Goal: Transaction & Acquisition: Purchase product/service

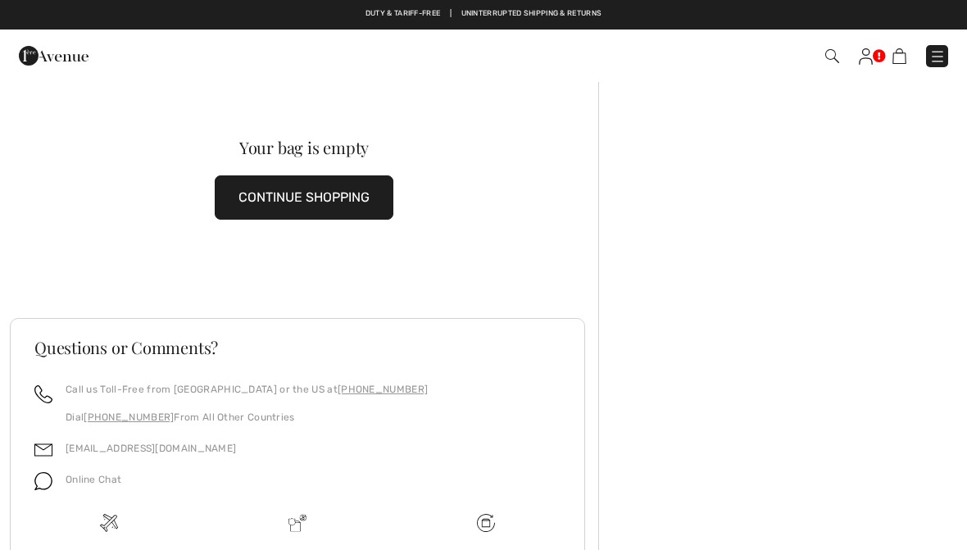
click at [934, 59] on img at bounding box center [937, 56] width 16 height 16
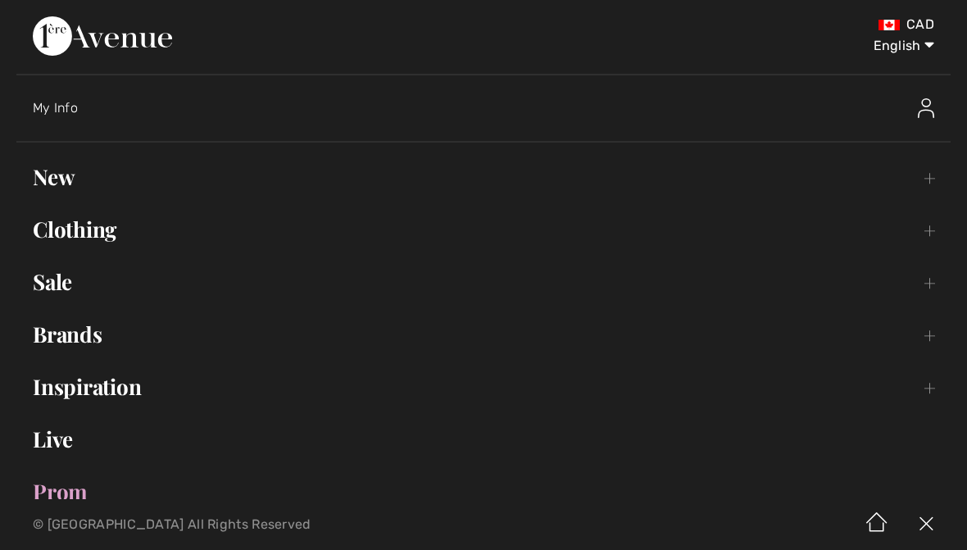
click at [920, 43] on select "English Français" at bounding box center [891, 42] width 85 height 49
select select "[URL][DOMAIN_NAME]"
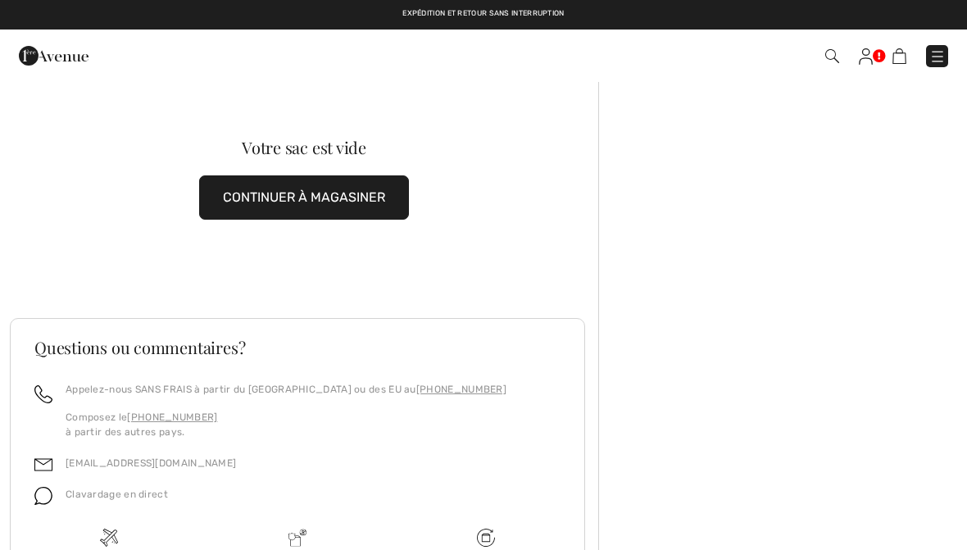
checkbox input "true"
click at [931, 61] on img at bounding box center [937, 56] width 16 height 16
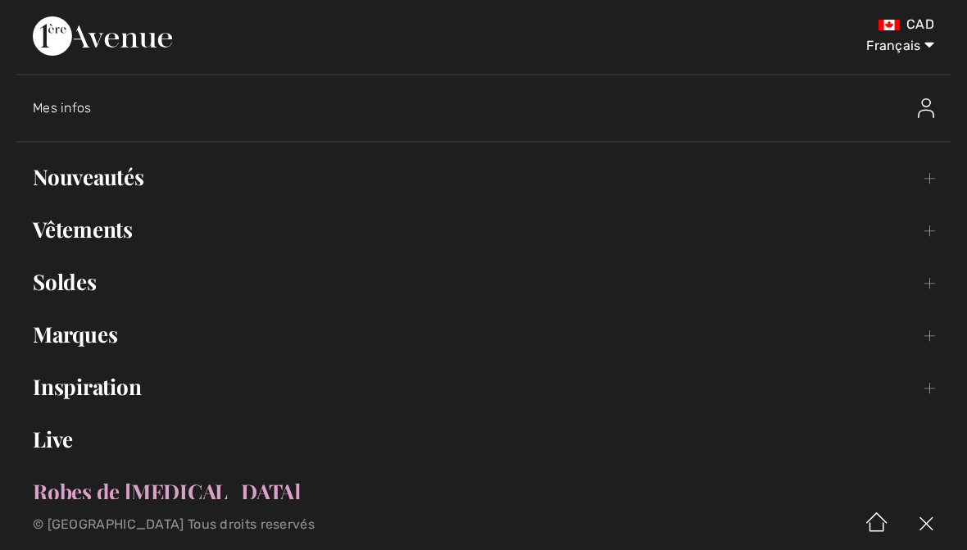
click at [920, 176] on link "Nouveautés Toggle submenu" at bounding box center [483, 177] width 934 height 36
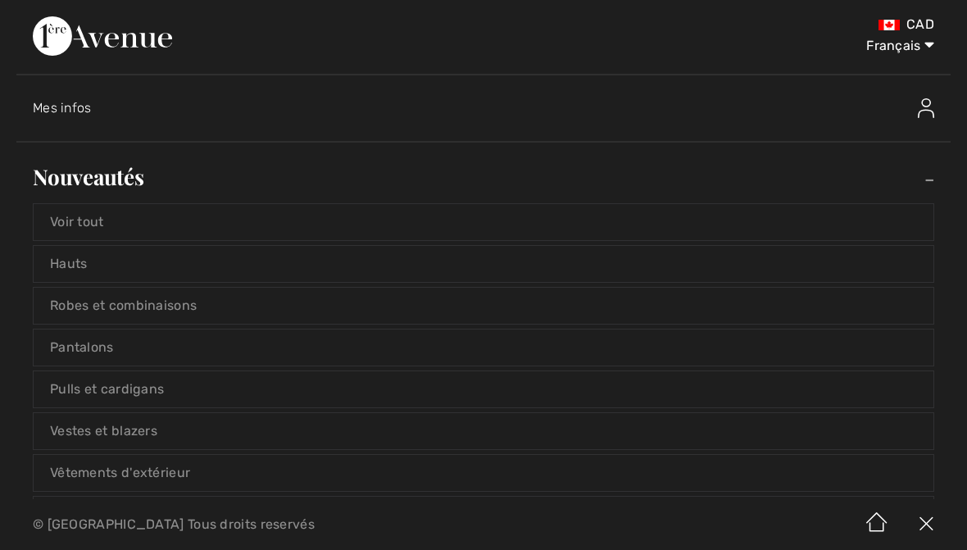
click at [392, 268] on link "Hauts" at bounding box center [484, 264] width 900 height 36
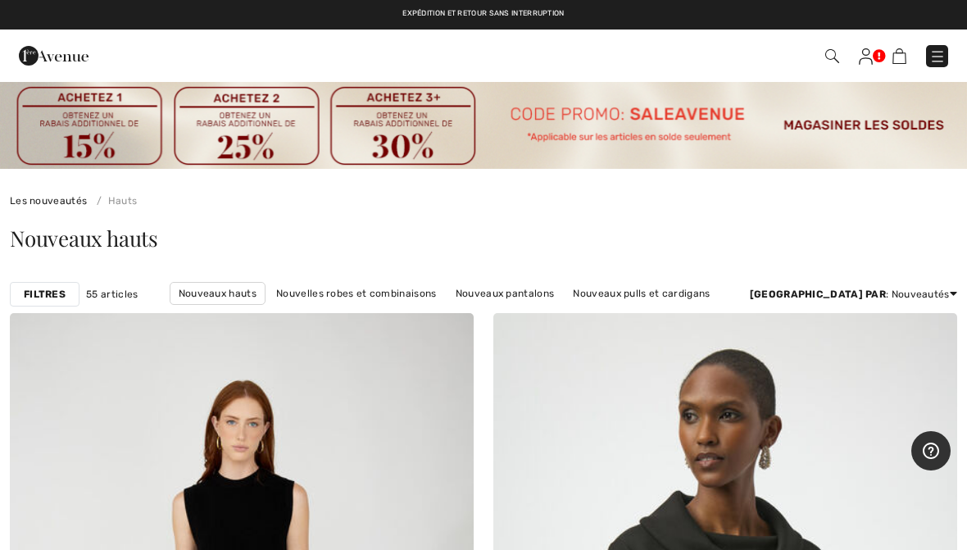
click at [55, 288] on strong "Filtres" at bounding box center [45, 294] width 42 height 15
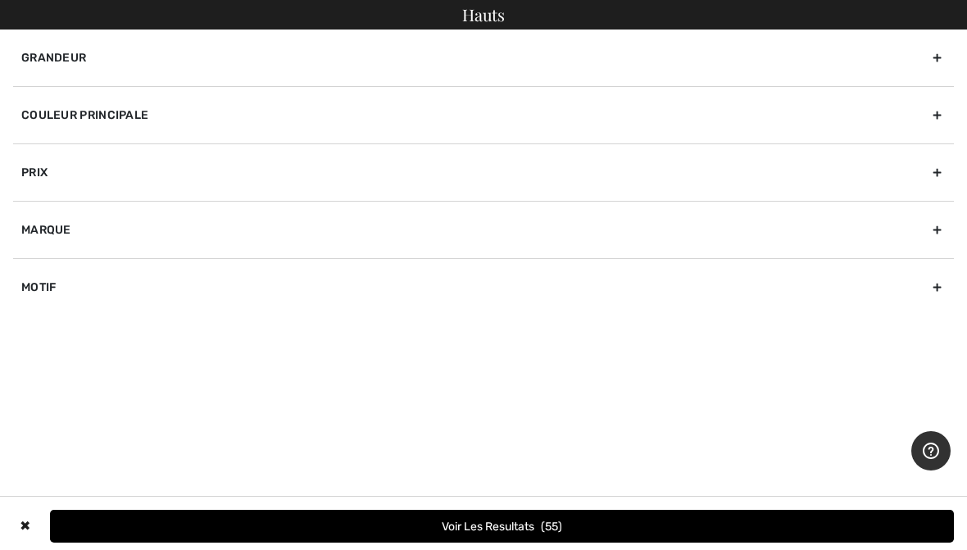
click at [29, 517] on div "✖" at bounding box center [25, 526] width 24 height 33
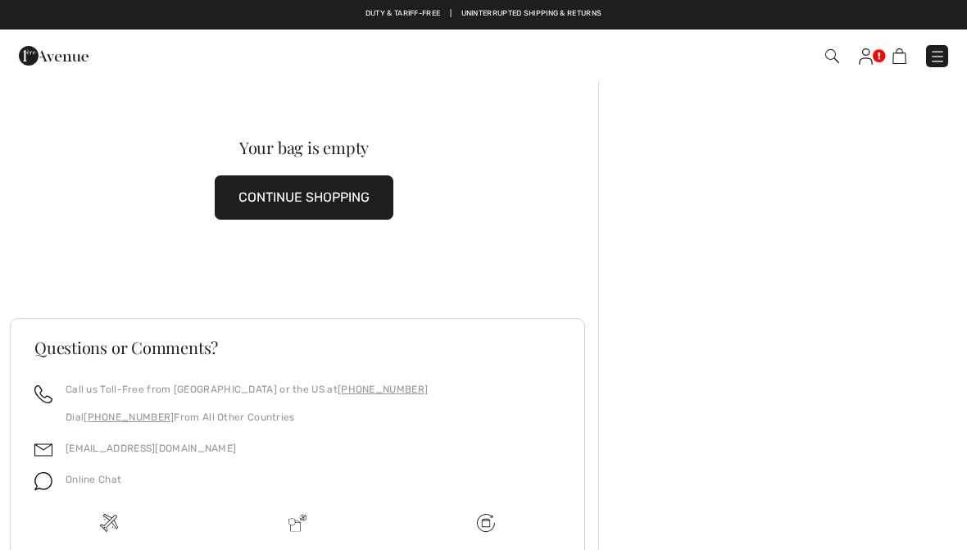
click at [934, 59] on img at bounding box center [937, 56] width 16 height 16
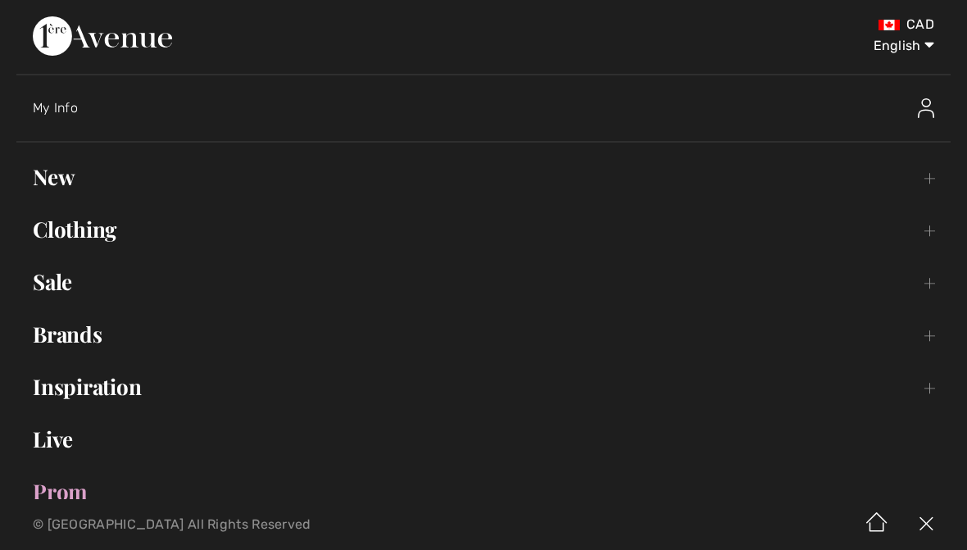
click at [924, 43] on select "English Français" at bounding box center [891, 42] width 85 height 49
select select "https://www.1ereavenue.com/fr/cart/"
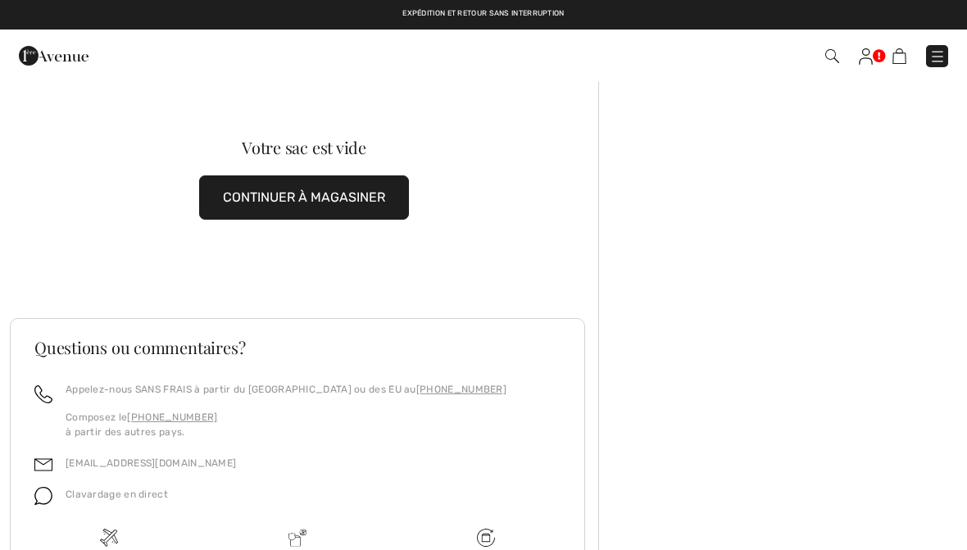
click at [935, 61] on img at bounding box center [937, 56] width 16 height 16
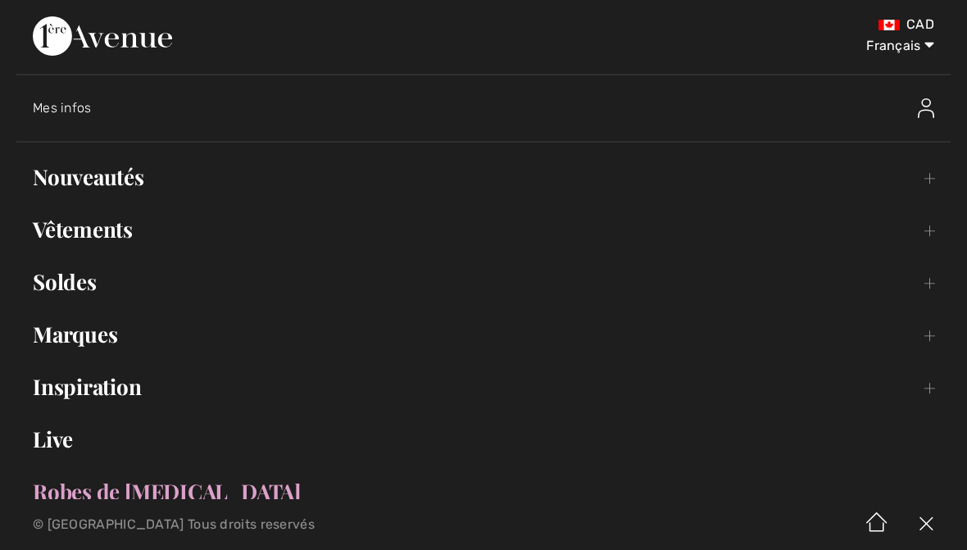
click at [911, 238] on link "Vêtements Toggle submenu" at bounding box center [483, 229] width 934 height 36
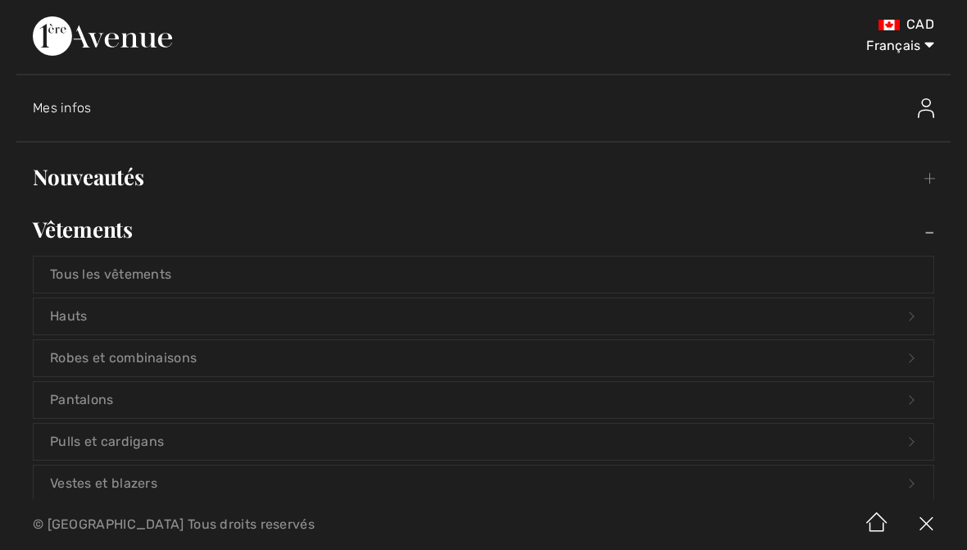
click at [483, 319] on link "Hauts Open submenu" at bounding box center [484, 316] width 900 height 36
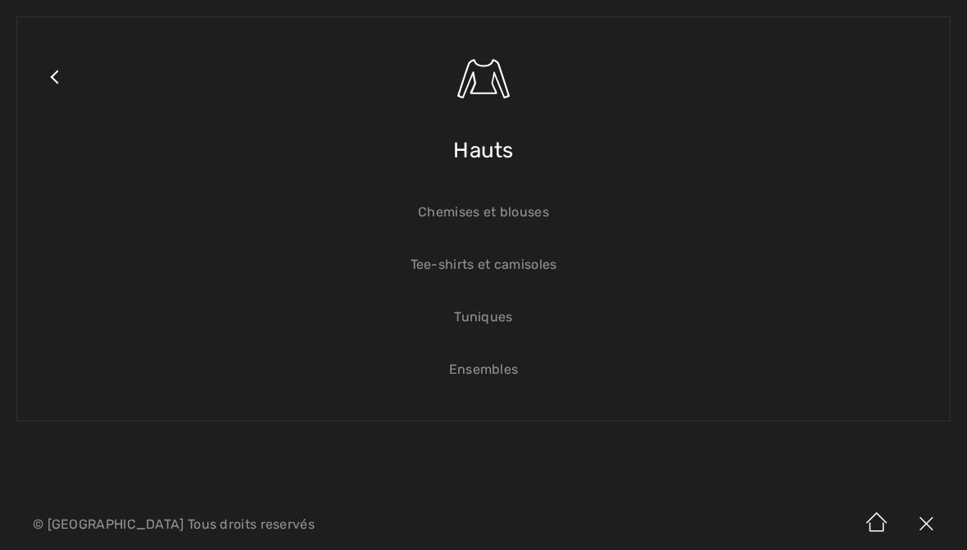
click at [918, 523] on img at bounding box center [925, 524] width 49 height 51
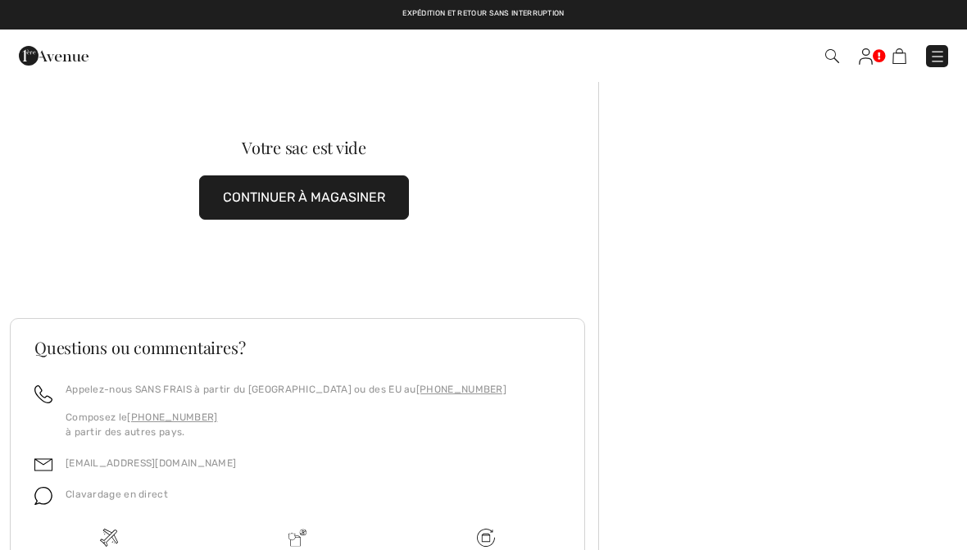
click at [936, 50] on img at bounding box center [937, 56] width 16 height 16
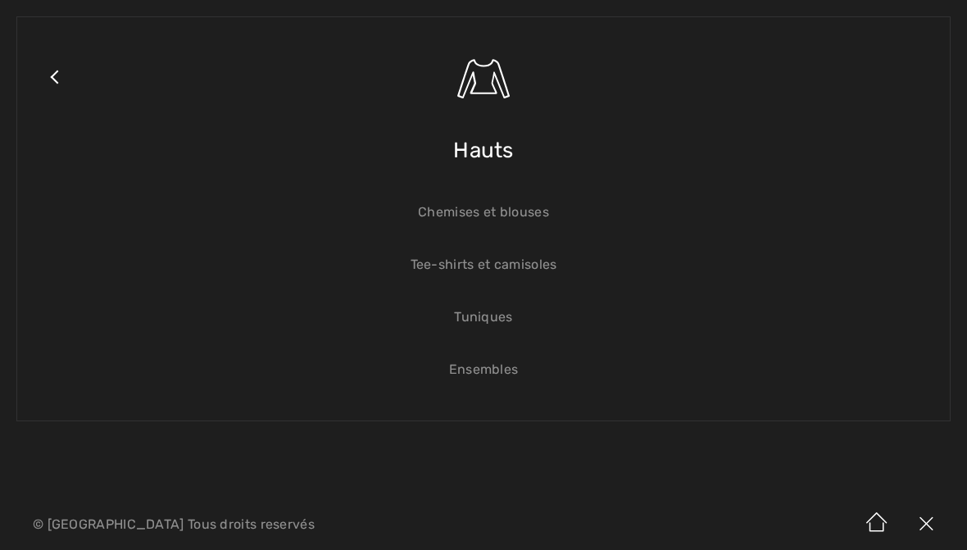
click at [530, 220] on link "Chemises et blouses" at bounding box center [484, 212] width 900 height 36
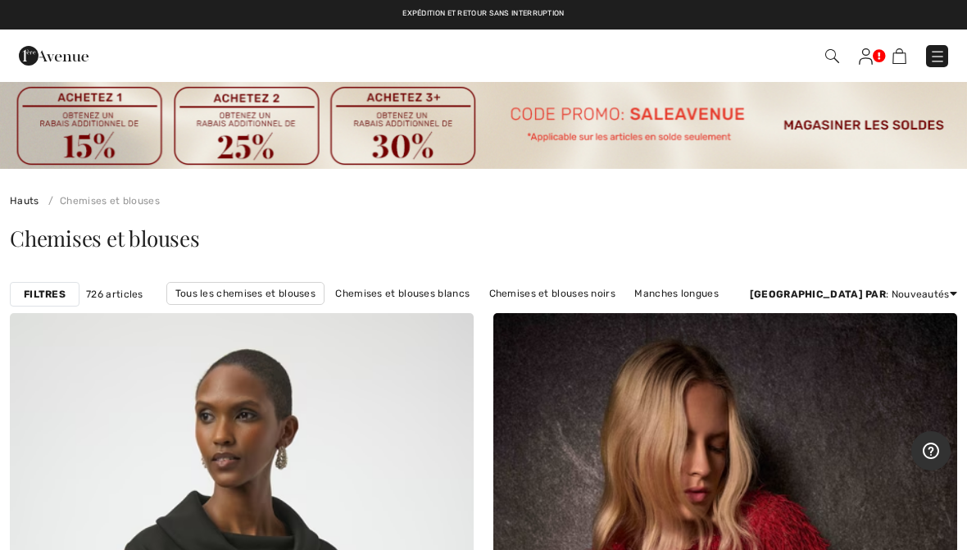
click at [55, 297] on strong "Filtres" at bounding box center [45, 294] width 42 height 15
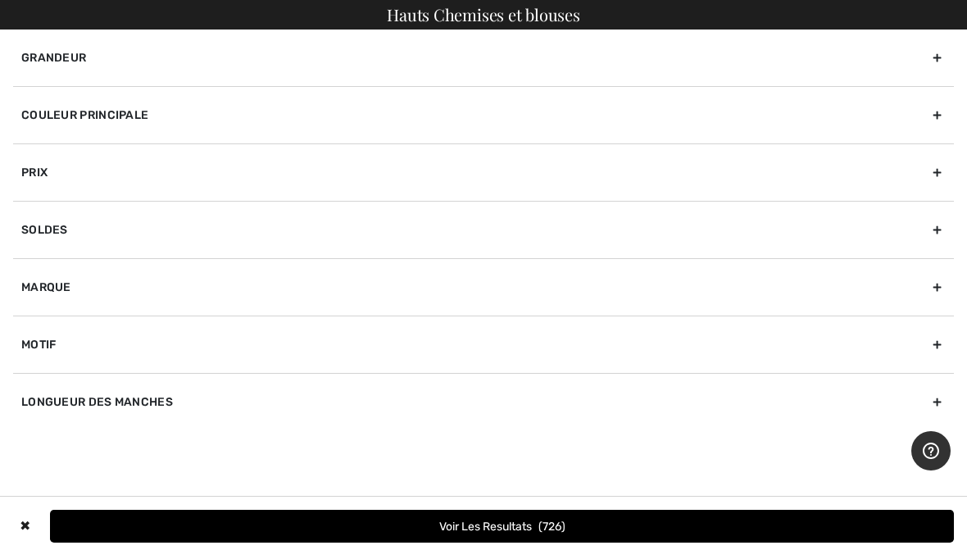
click at [364, 111] on div "Couleur Principale" at bounding box center [483, 114] width 940 height 57
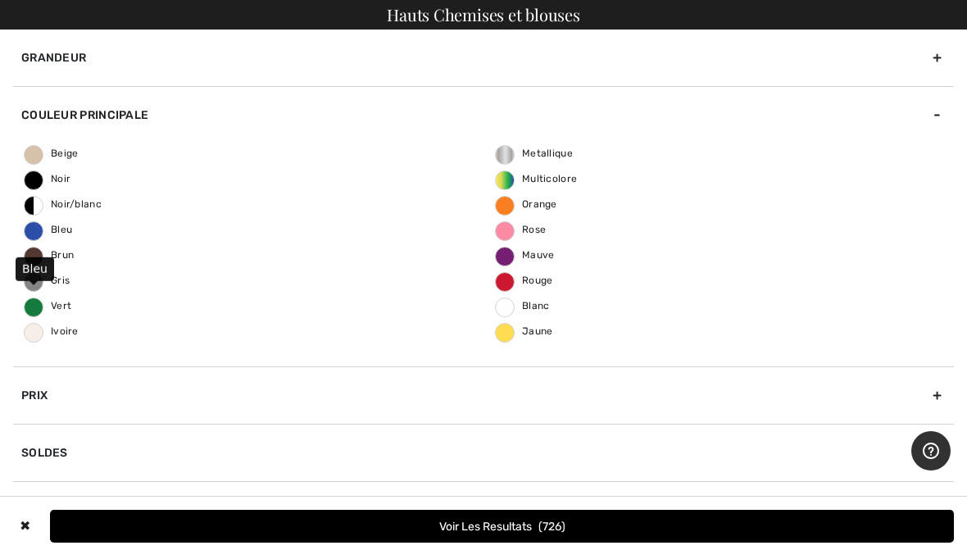
click at [49, 234] on span "Bleu" at bounding box center [49, 229] width 48 height 11
click at [0, 0] on input "Bleu" at bounding box center [0, 0] width 0 height 0
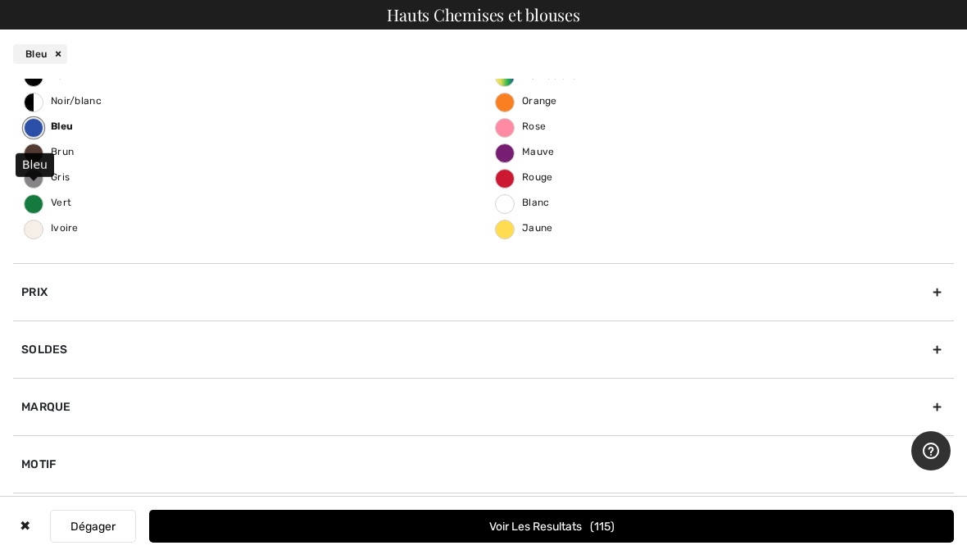
scroll to position [153, 0]
click at [522, 527] on button "Voir les resultats 115" at bounding box center [551, 526] width 805 height 33
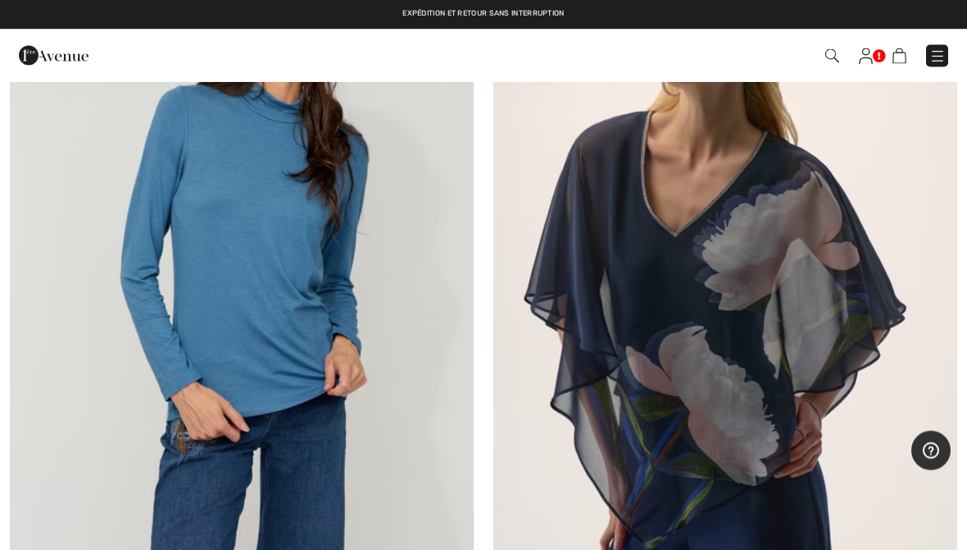
scroll to position [2724, 0]
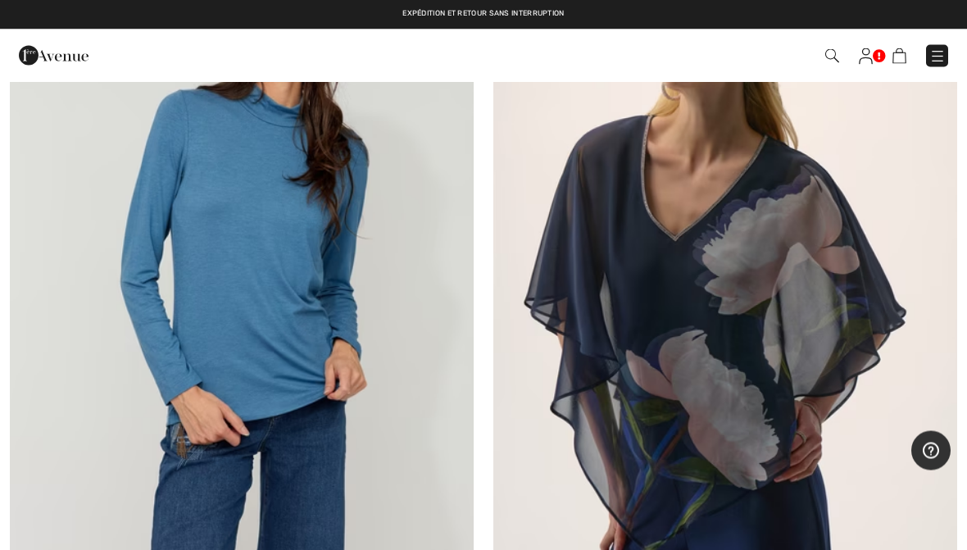
click at [306, 335] on img at bounding box center [242, 272] width 464 height 696
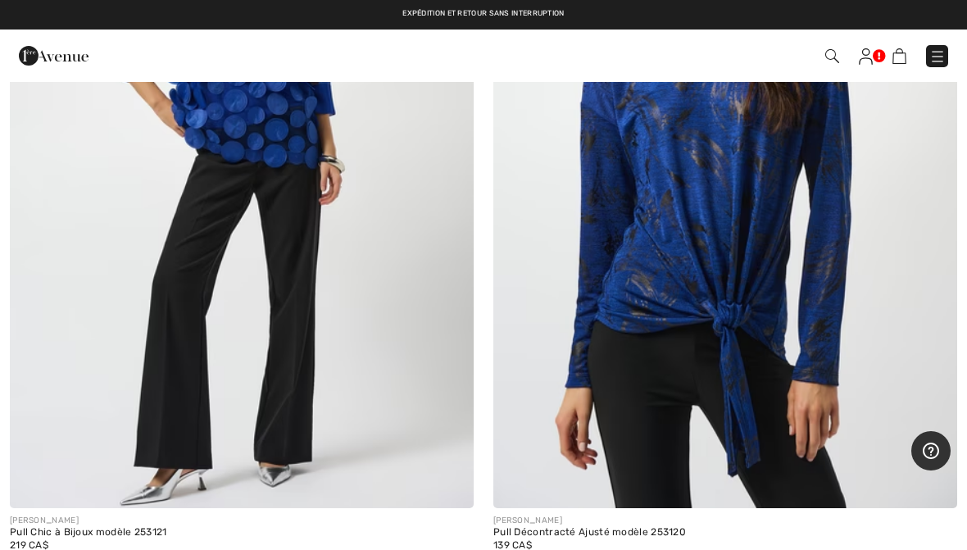
scroll to position [9012, 0]
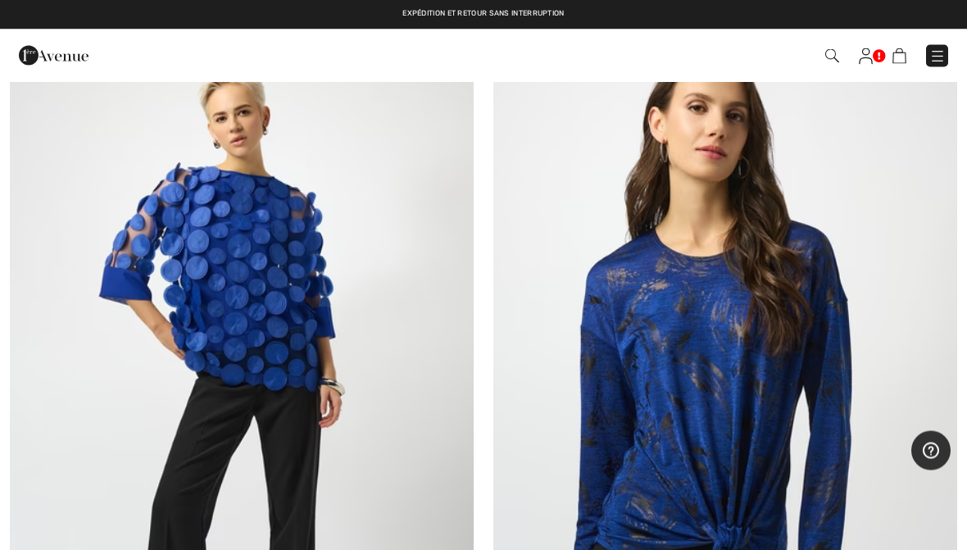
click at [929, 54] on img at bounding box center [937, 56] width 16 height 16
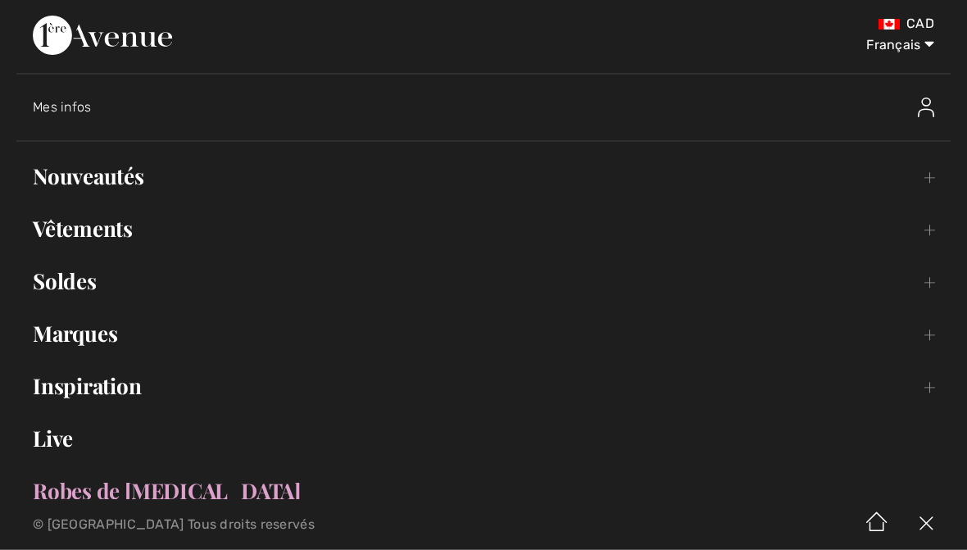
scroll to position [9013, 0]
click at [920, 178] on link "Nouveautés Toggle submenu" at bounding box center [483, 177] width 934 height 36
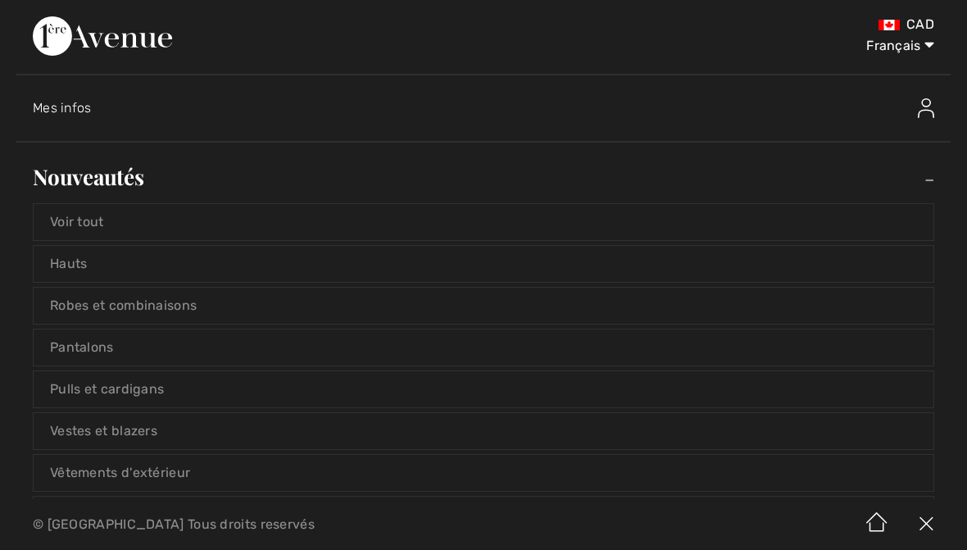
click at [331, 262] on link "Hauts" at bounding box center [484, 264] width 900 height 36
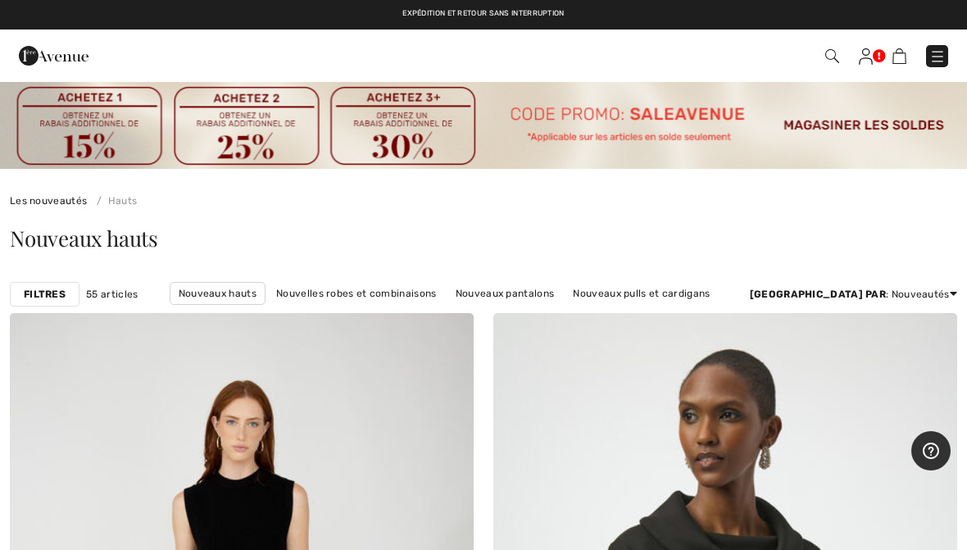
click at [61, 293] on strong "Filtres" at bounding box center [45, 294] width 42 height 15
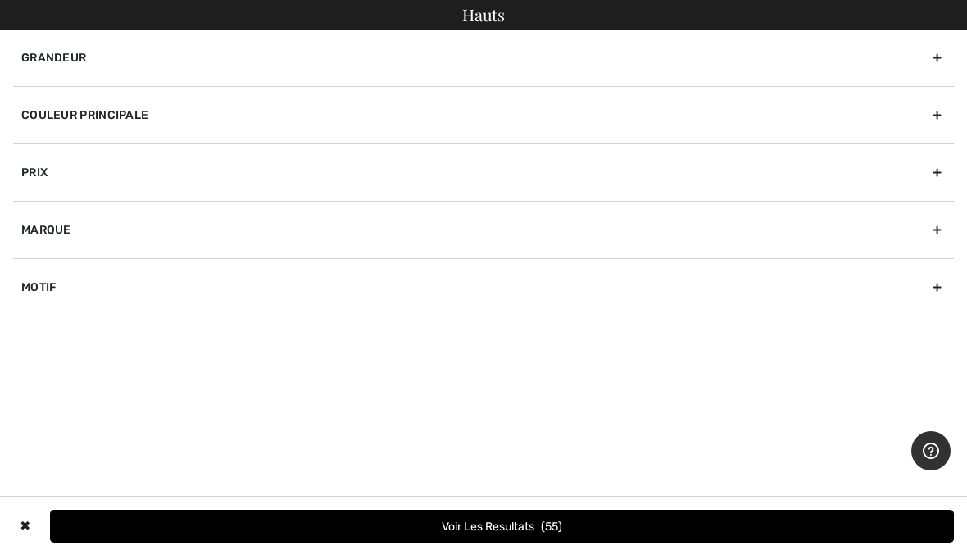
click at [447, 111] on div "Couleur Principale" at bounding box center [483, 114] width 940 height 57
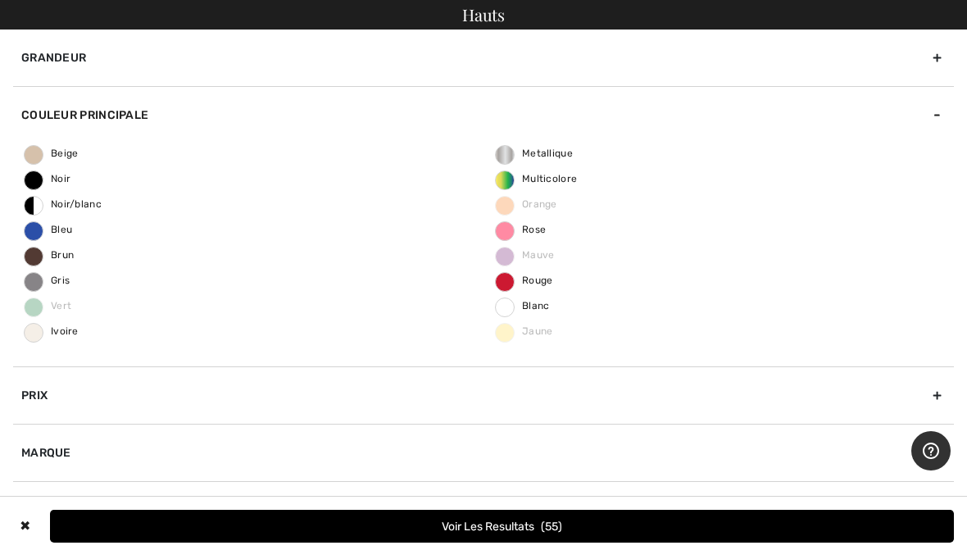
click at [57, 230] on span "Bleu" at bounding box center [49, 229] width 48 height 11
click at [0, 0] on input "Bleu" at bounding box center [0, 0] width 0 height 0
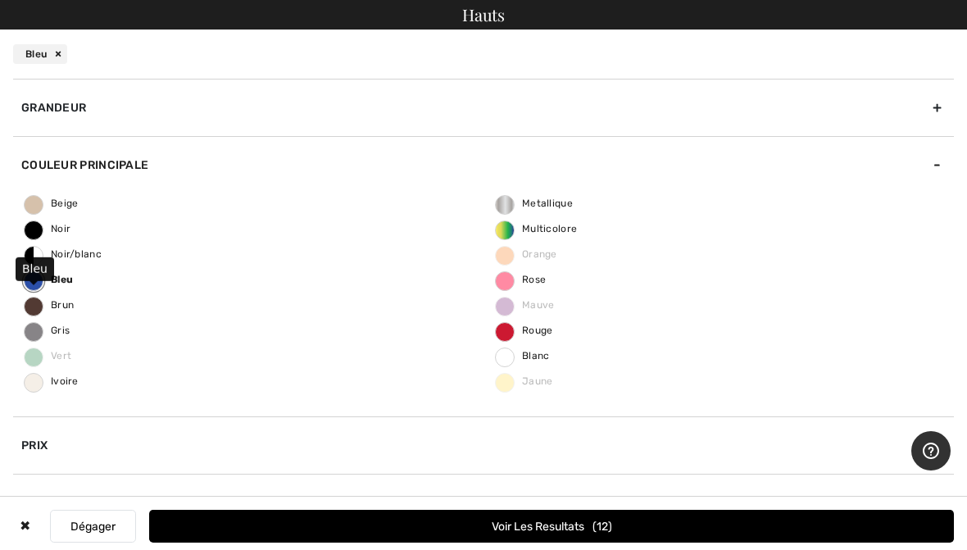
click at [604, 526] on button "Voir les resultats 12" at bounding box center [551, 526] width 805 height 33
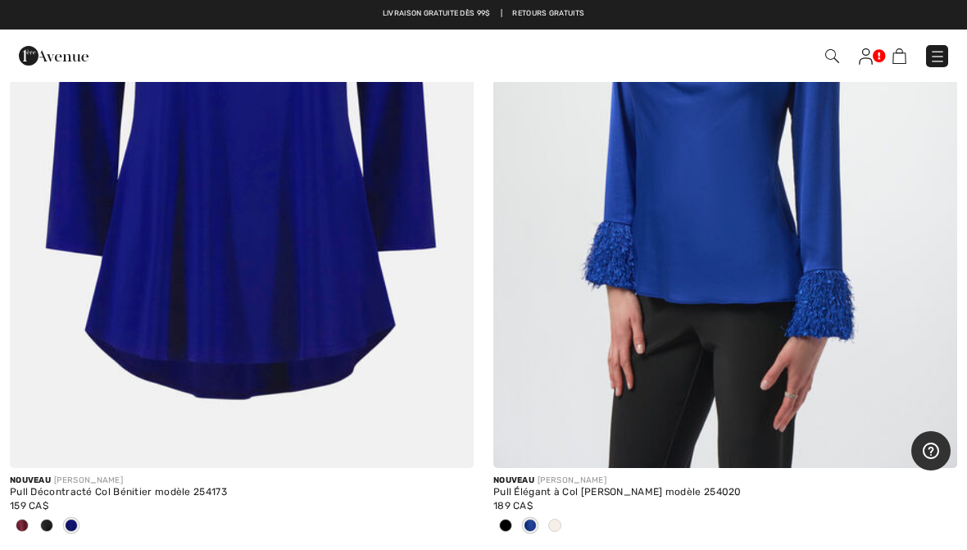
scroll to position [2080, 0]
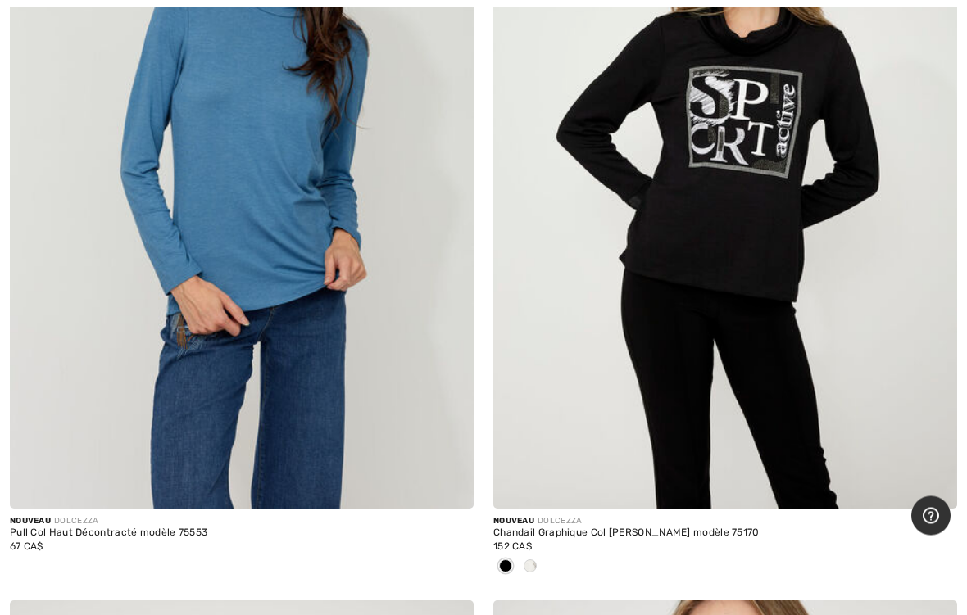
scroll to position [1260, 0]
click at [392, 407] on img at bounding box center [242, 161] width 464 height 696
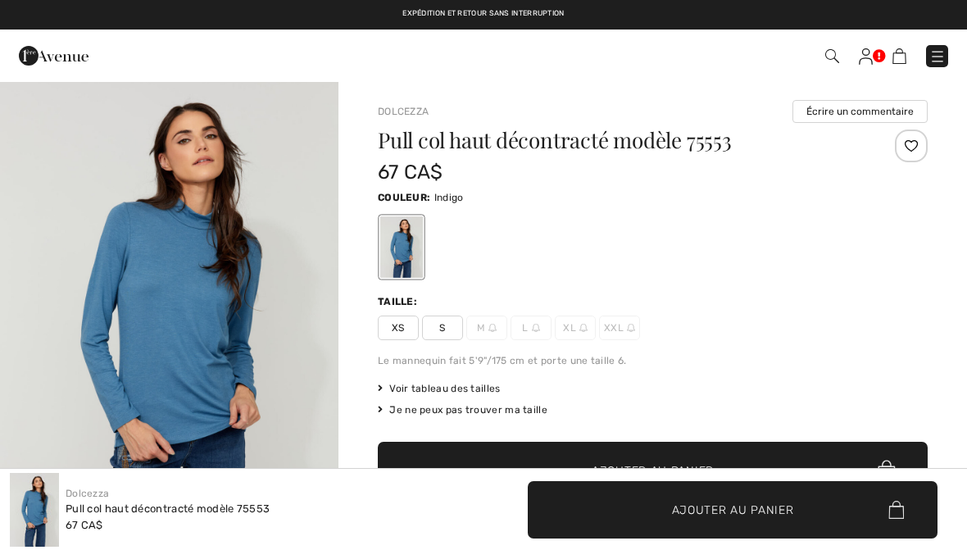
checkbox input "true"
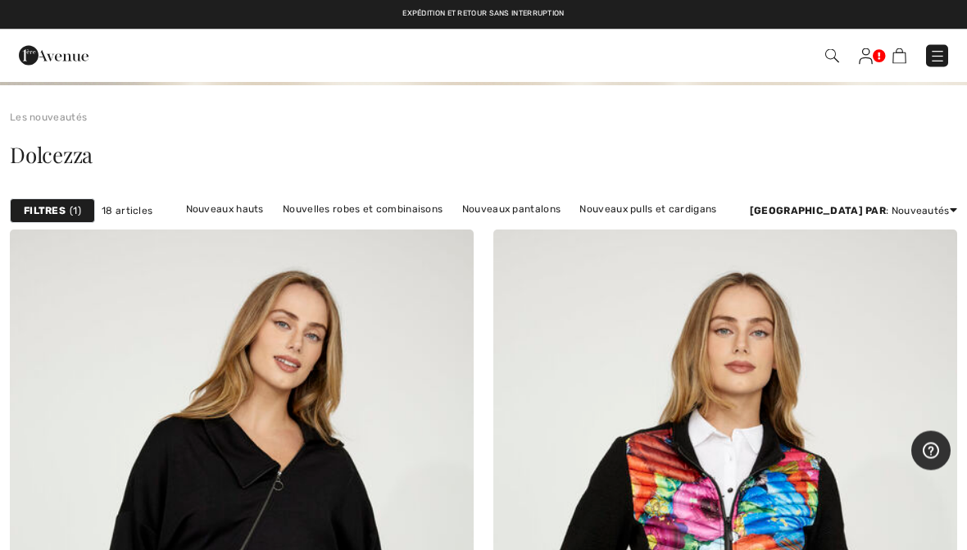
scroll to position [69, 0]
